Goal: Task Accomplishment & Management: Use online tool/utility

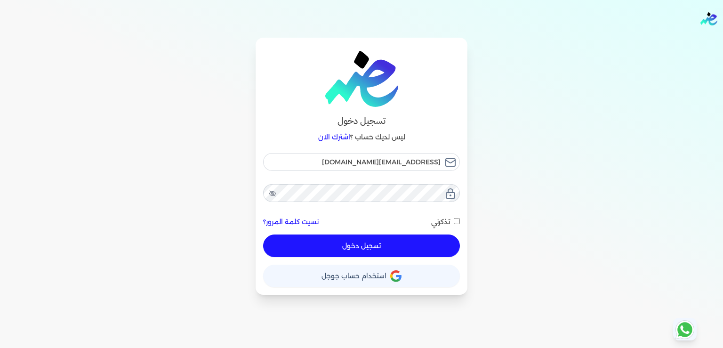
click at [358, 245] on button "تسجيل دخول" at bounding box center [361, 245] width 197 height 23
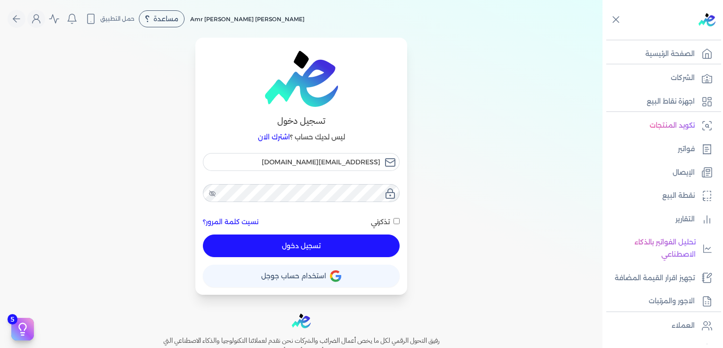
checkbox input "false"
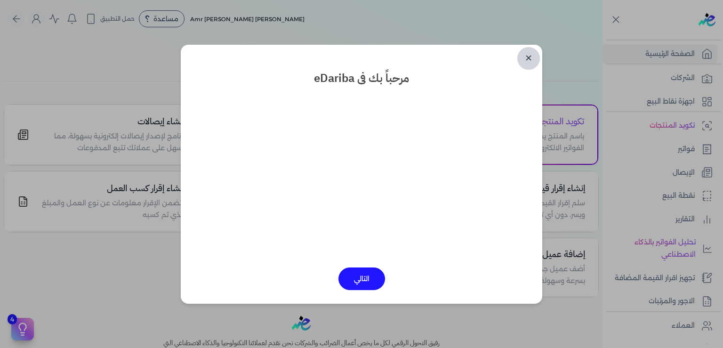
click at [528, 58] on link "✕" at bounding box center [528, 58] width 23 height 23
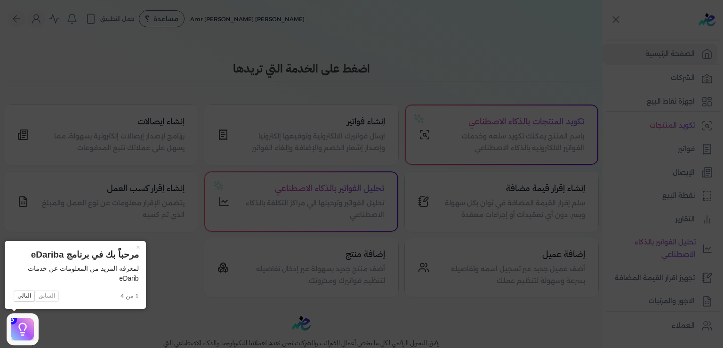
click at [488, 60] on icon at bounding box center [361, 174] width 723 height 348
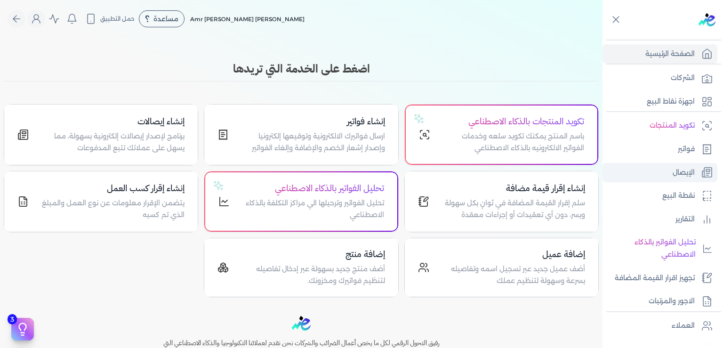
click at [693, 176] on p "الإيصال" at bounding box center [684, 173] width 22 height 12
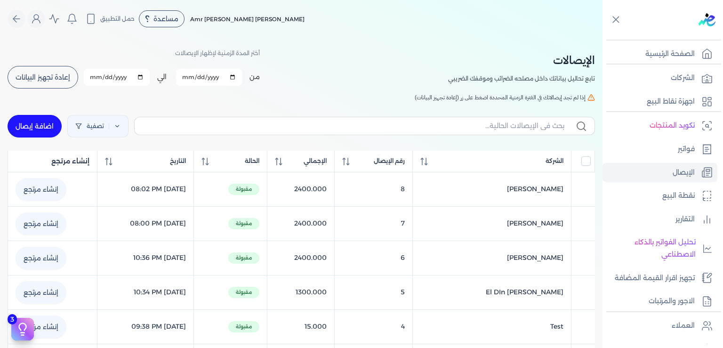
click at [42, 128] on link "اضافة إيصال" at bounding box center [35, 126] width 54 height 23
select select
select select "EGP"
select select "EGS"
select select "B"
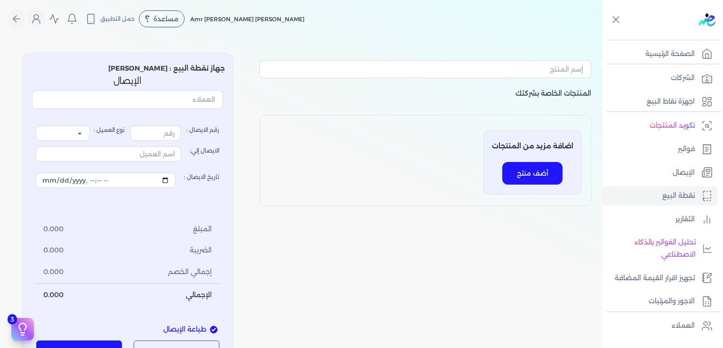
type input "9"
select select "P"
type input "عميل نقدي"
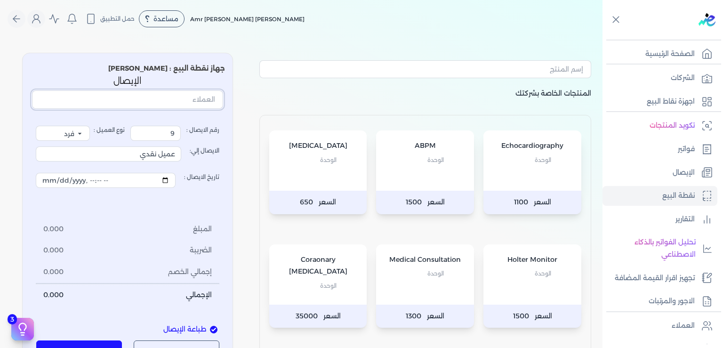
click at [162, 98] on input "text" at bounding box center [127, 99] width 191 height 18
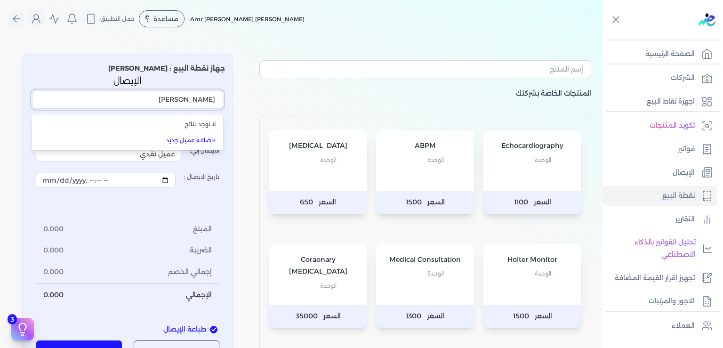
type input "[PERSON_NAME]"
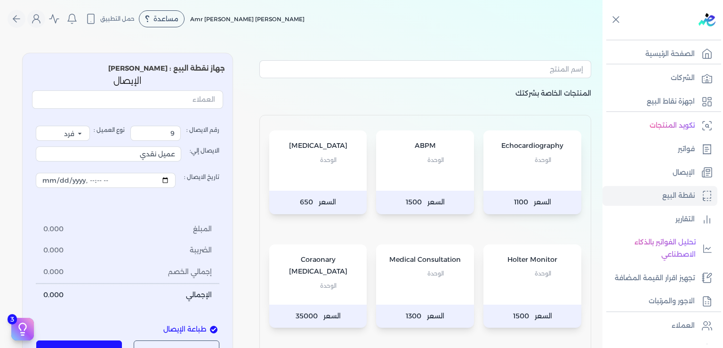
click at [138, 216] on div "رقم الايصال : 9 نوع العميل : فرد شركة شخص اجنبي الايصال إلي: عميل نقدي تاريخ ال…" at bounding box center [128, 216] width 184 height 180
click at [137, 182] on input "تاريخ الايصال :" at bounding box center [106, 180] width 140 height 15
click at [57, 182] on input "تاريخ الايصال :" at bounding box center [106, 180] width 140 height 15
click at [97, 180] on input "تاريخ الايصال :" at bounding box center [106, 180] width 140 height 15
type input "[DATE]T22:28:36"
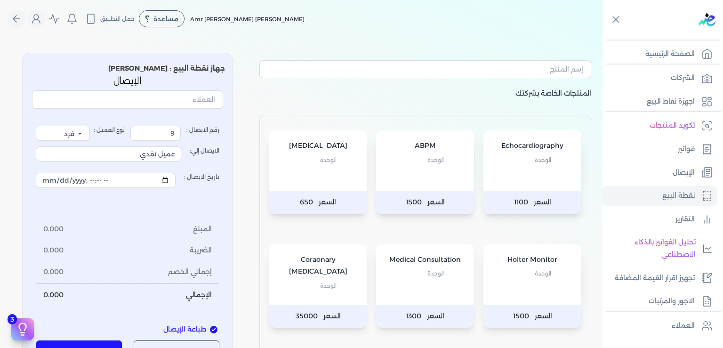
click at [415, 268] on p "الوحدة" at bounding box center [425, 273] width 79 height 12
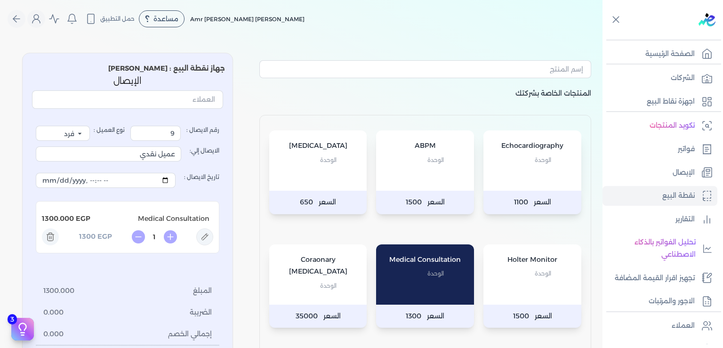
scroll to position [142, 0]
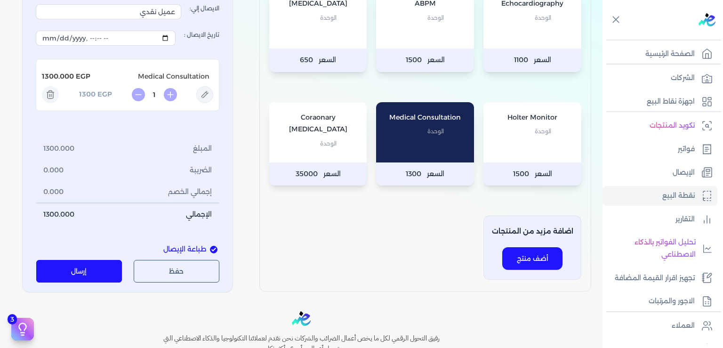
click at [97, 272] on button "إرسال" at bounding box center [79, 271] width 86 height 23
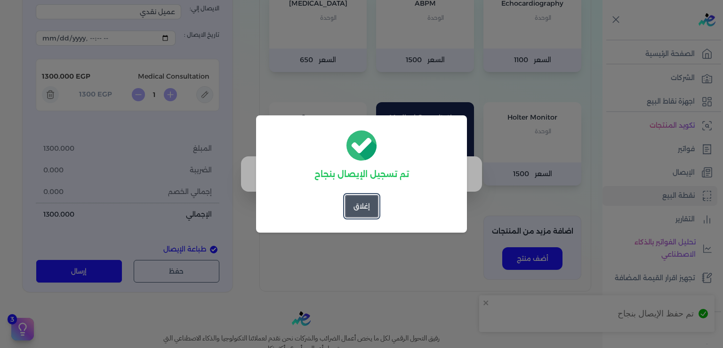
click at [363, 209] on button "إغلاق" at bounding box center [361, 206] width 33 height 23
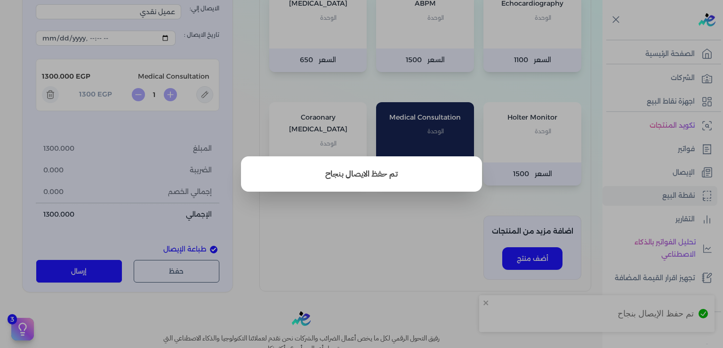
click at [365, 234] on button "close" at bounding box center [361, 174] width 723 height 348
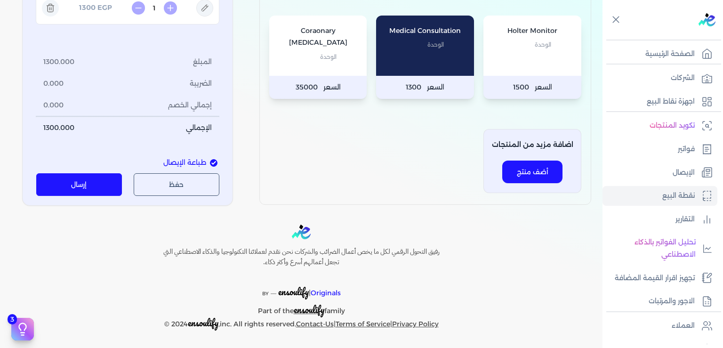
scroll to position [0, 0]
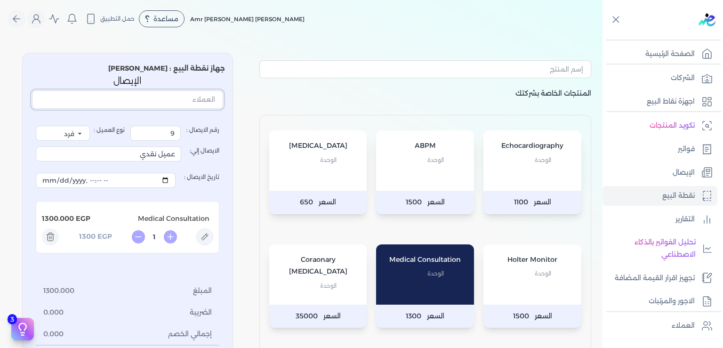
click at [196, 100] on input "text" at bounding box center [127, 99] width 191 height 18
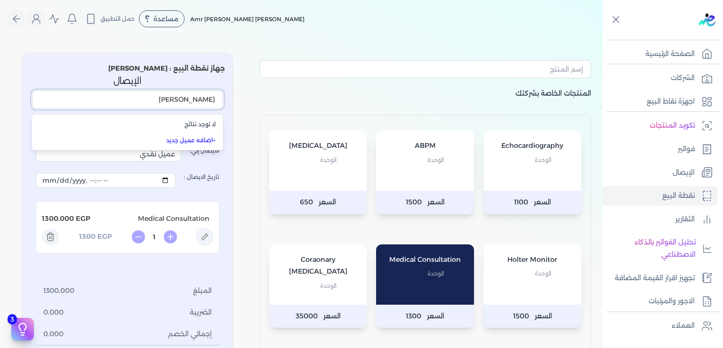
type input "[PERSON_NAME]"
click at [72, 167] on label "تاريخ الايصال :" at bounding box center [128, 180] width 184 height 26
click at [72, 173] on input "تاريخ الايصال :" at bounding box center [106, 180] width 140 height 15
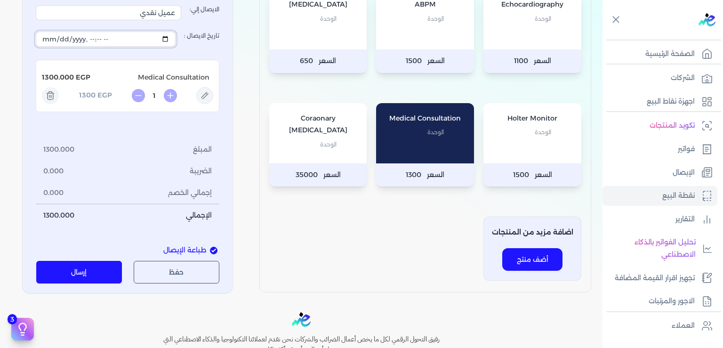
scroll to position [142, 0]
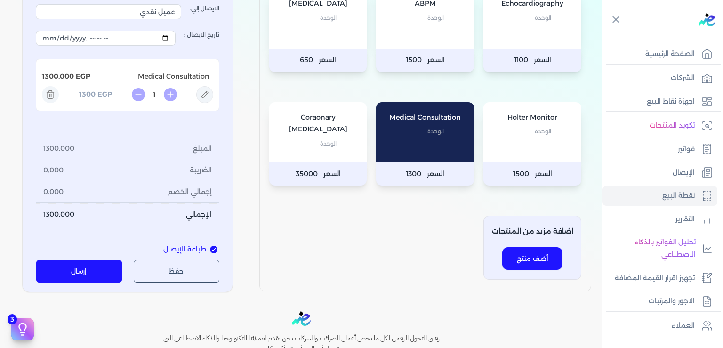
click at [90, 270] on button "إرسال" at bounding box center [79, 271] width 86 height 23
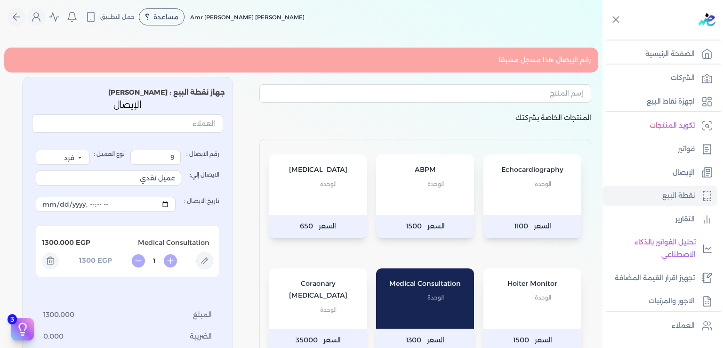
scroll to position [0, 0]
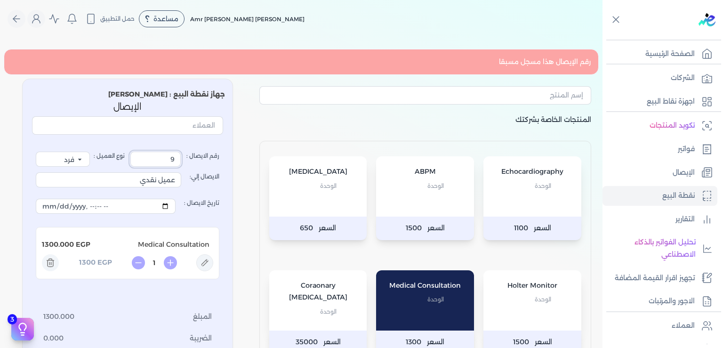
drag, startPoint x: 174, startPoint y: 163, endPoint x: 218, endPoint y: 167, distance: 44.5
click at [181, 167] on input "9" at bounding box center [155, 159] width 50 height 15
type input "10"
click at [331, 121] on p "المنتجات الخاصة بشركتك" at bounding box center [425, 127] width 332 height 27
click at [192, 127] on input "text" at bounding box center [127, 125] width 191 height 18
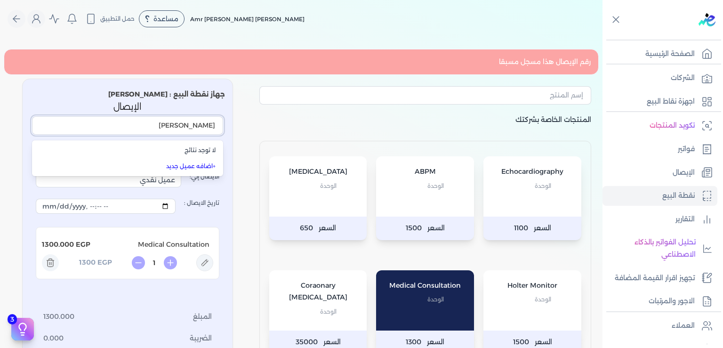
type input "[PERSON_NAME]"
click at [304, 125] on p "المنتجات الخاصة بشركتك" at bounding box center [425, 127] width 332 height 27
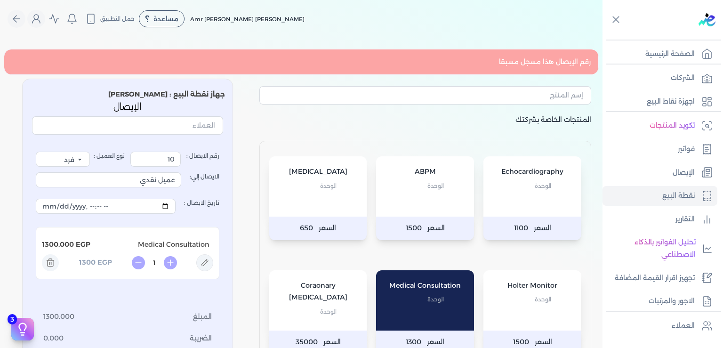
click at [520, 195] on div "Echocardiography الوحدة" at bounding box center [533, 186] width 98 height 60
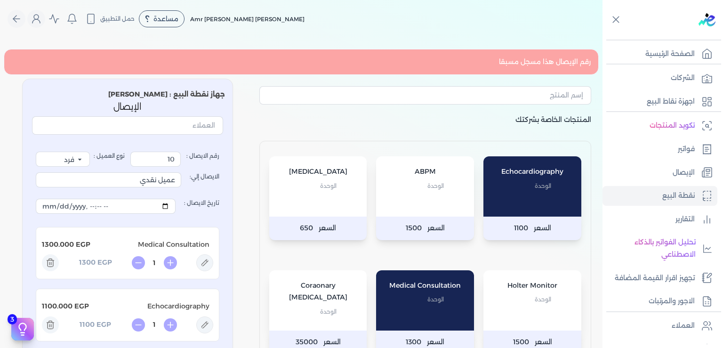
click at [59, 326] on icon at bounding box center [50, 324] width 17 height 17
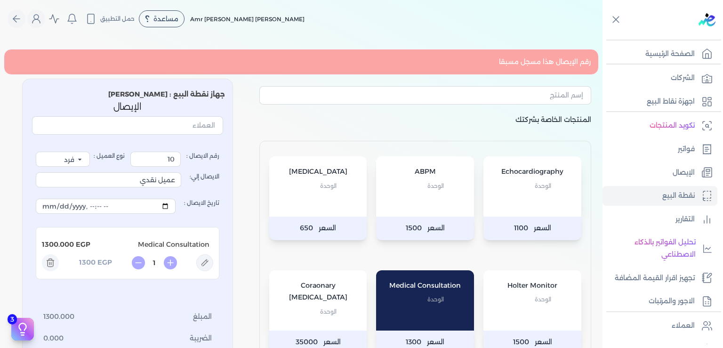
click at [51, 263] on line at bounding box center [51, 263] width 0 height 2
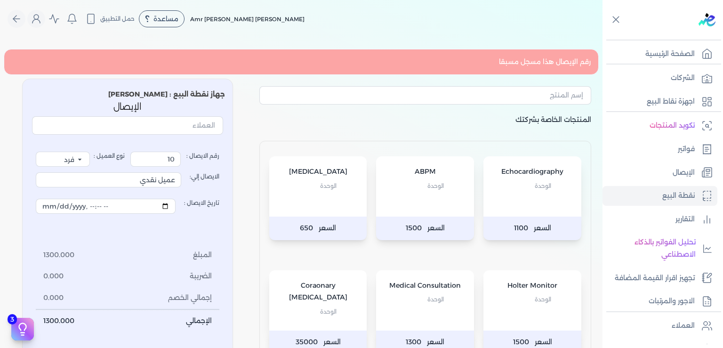
click at [419, 297] on p "الوحدة" at bounding box center [425, 299] width 79 height 12
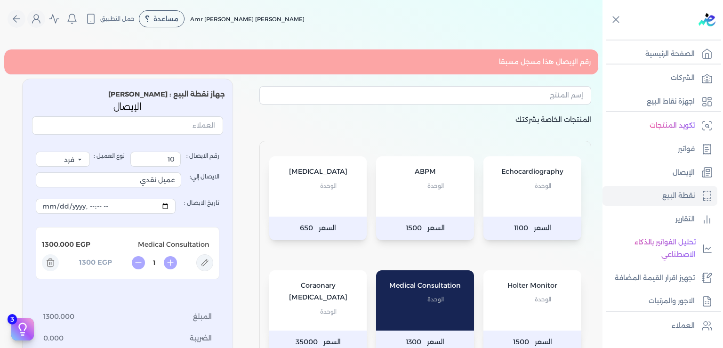
scroll to position [255, 0]
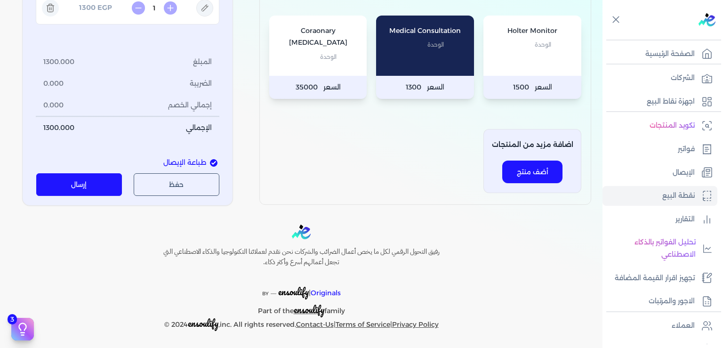
click at [88, 185] on button "إرسال" at bounding box center [79, 184] width 86 height 23
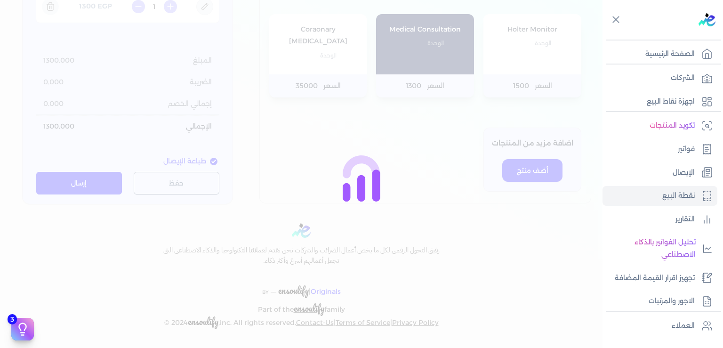
scroll to position [229, 0]
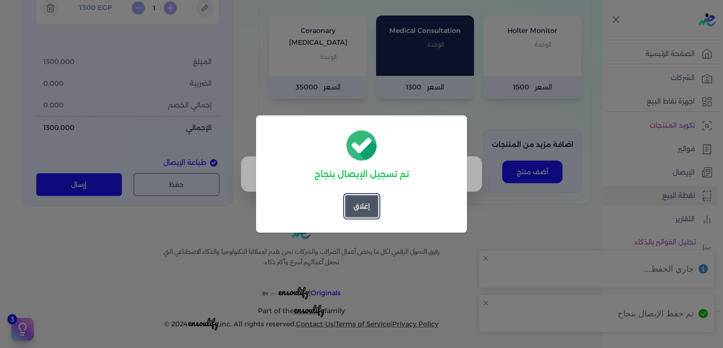
click at [376, 211] on button "إغلاق" at bounding box center [361, 206] width 33 height 23
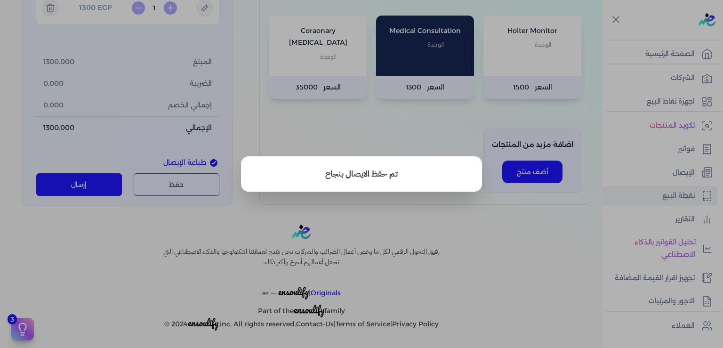
click at [531, 239] on button "close" at bounding box center [361, 174] width 723 height 348
